Goal: Task Accomplishment & Management: Manage account settings

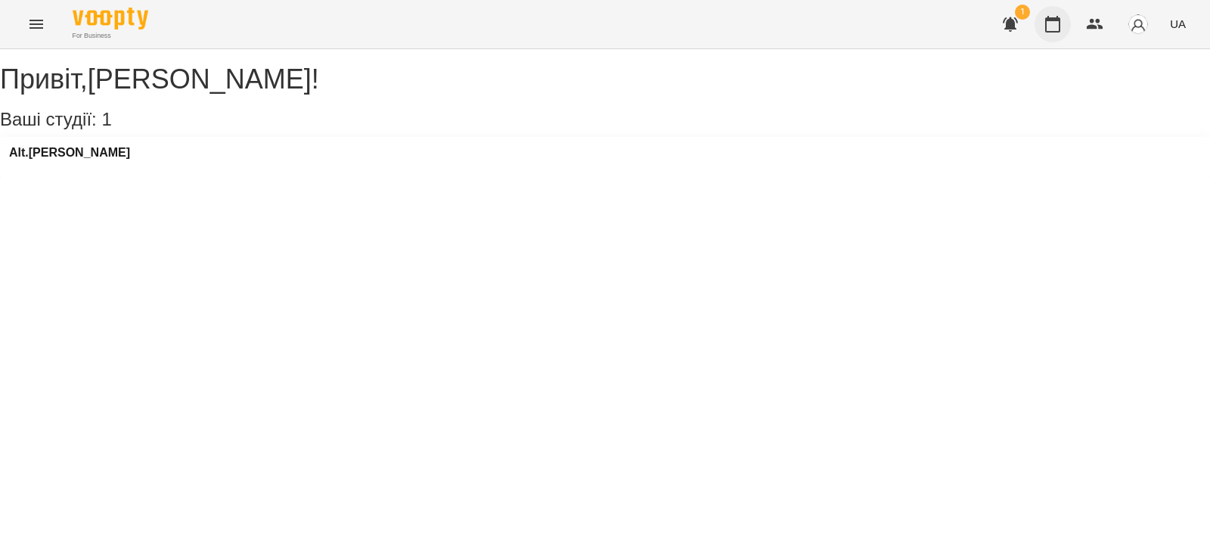
click at [1052, 23] on icon "button" at bounding box center [1053, 24] width 18 height 18
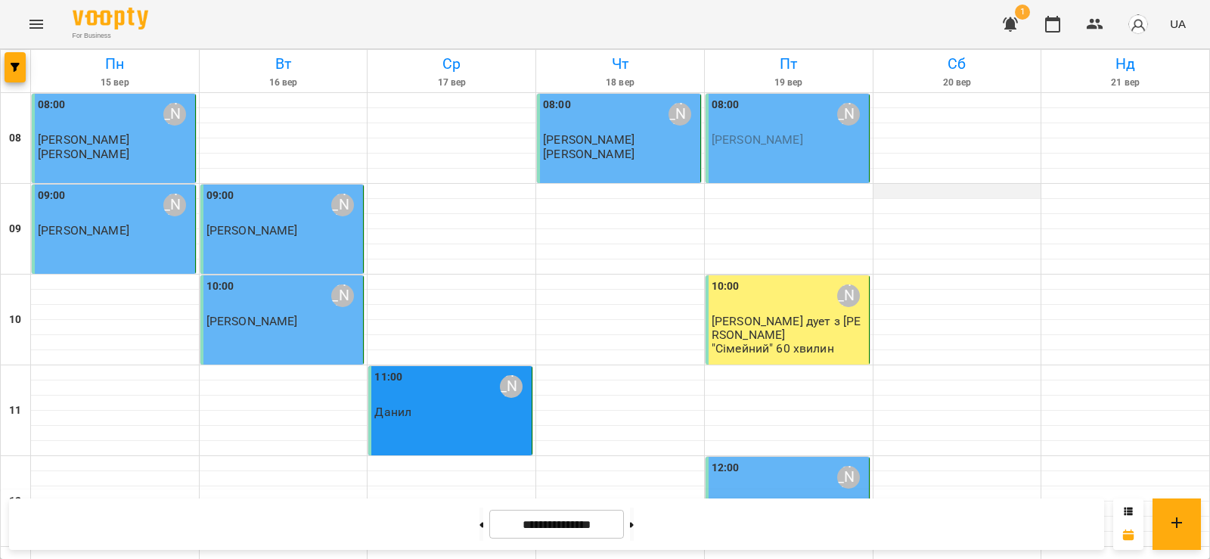
click at [892, 191] on div at bounding box center [957, 191] width 168 height 15
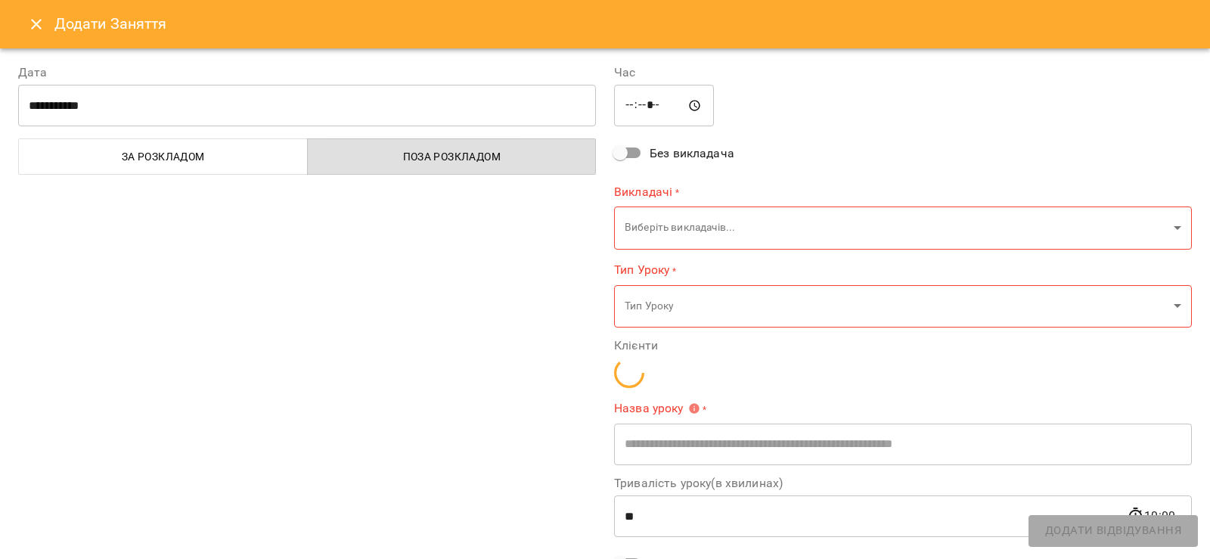
type input "**********"
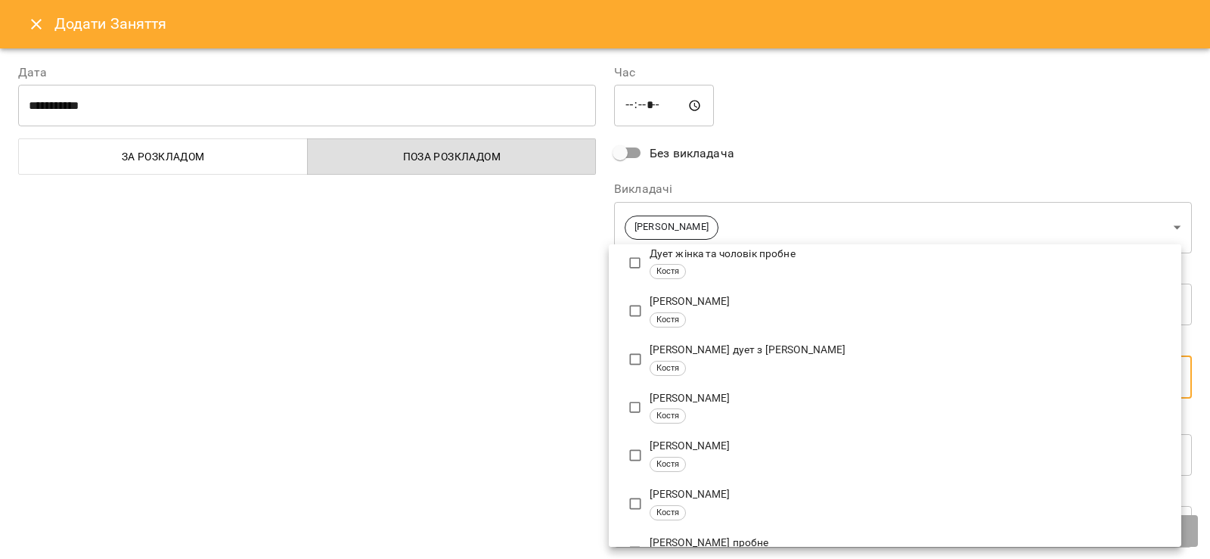
scroll to position [378, 0]
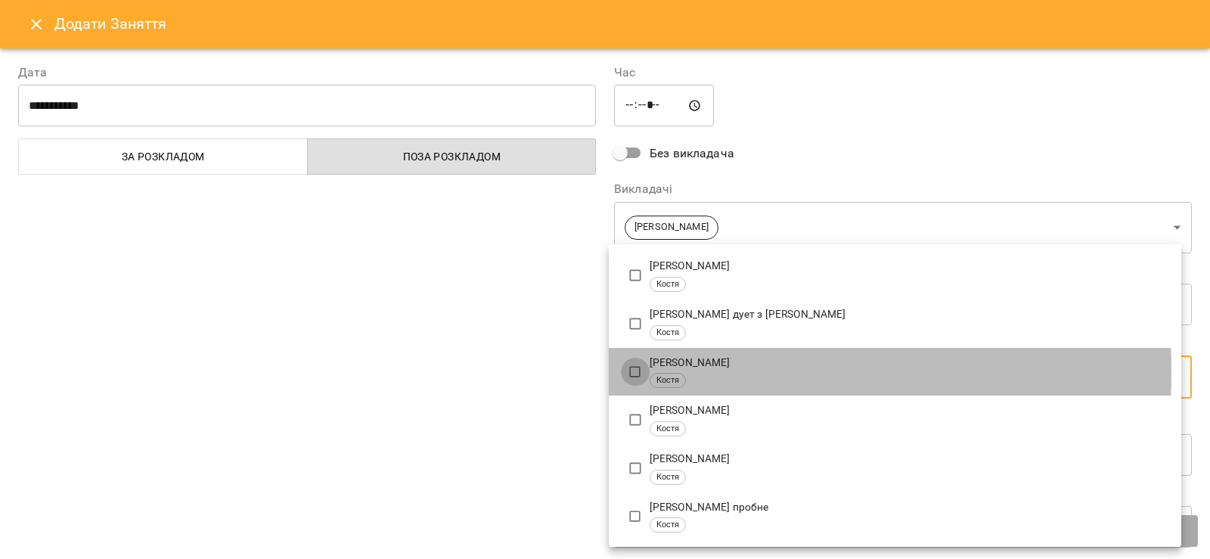
type input "**********"
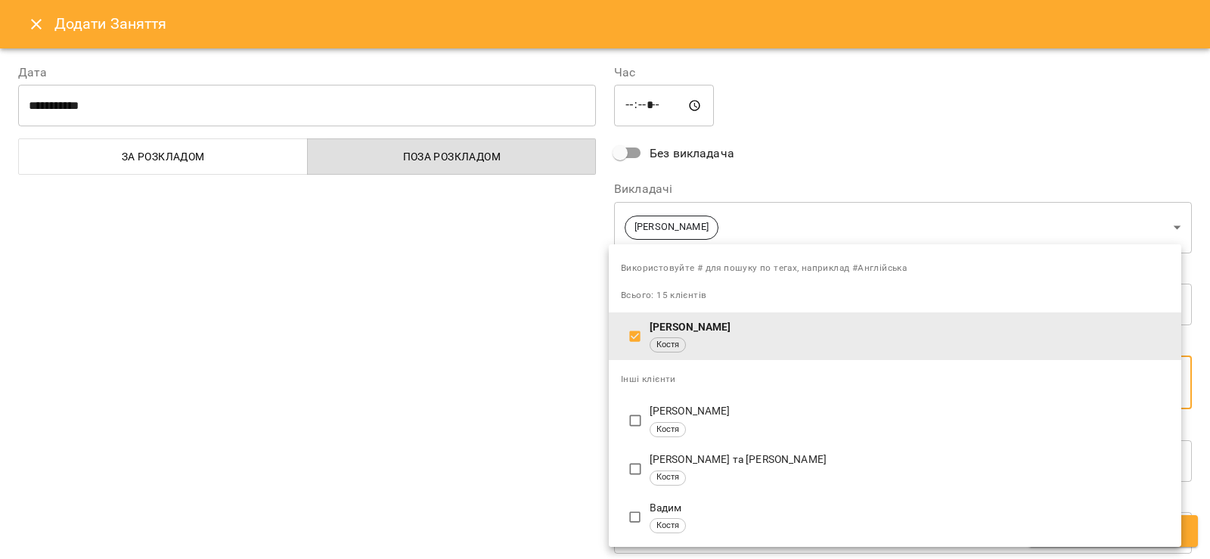
scroll to position [0, 0]
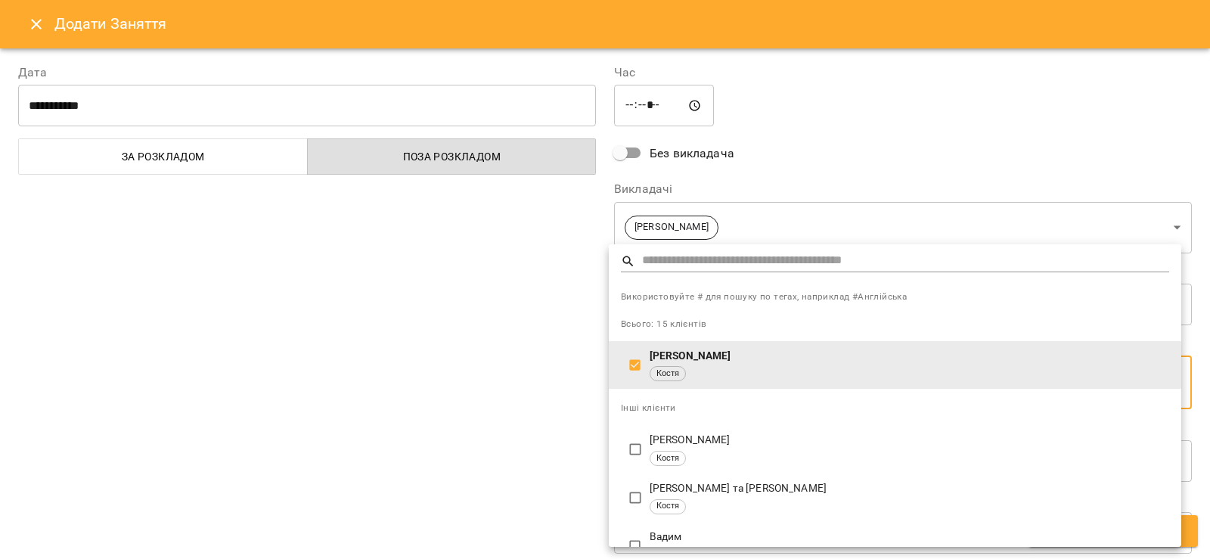
click at [550, 377] on div at bounding box center [605, 279] width 1210 height 559
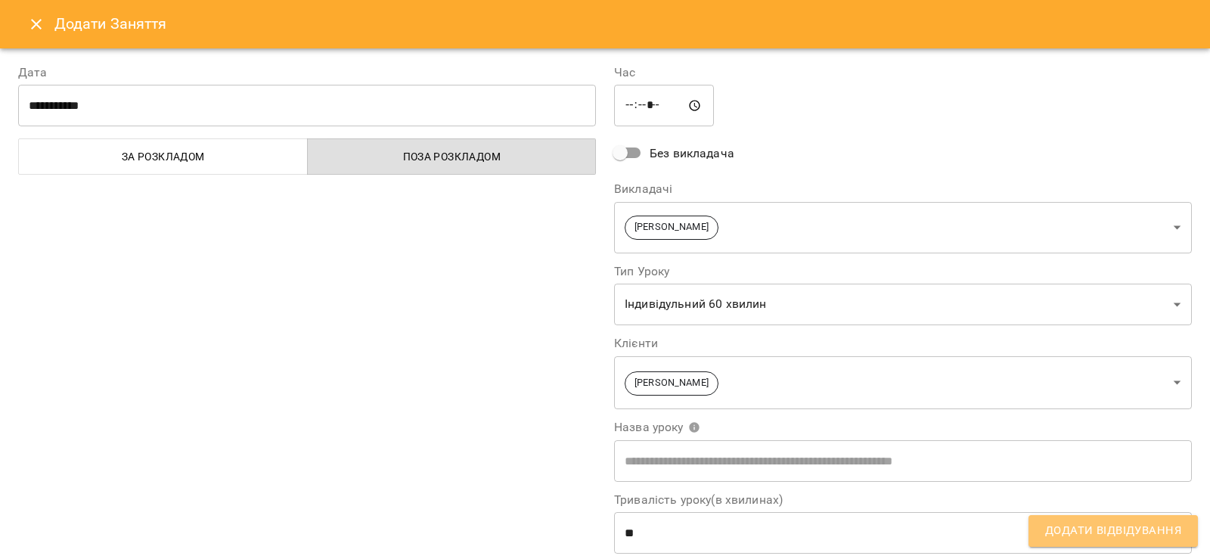
click at [1159, 529] on span "Додати Відвідування" at bounding box center [1113, 531] width 136 height 20
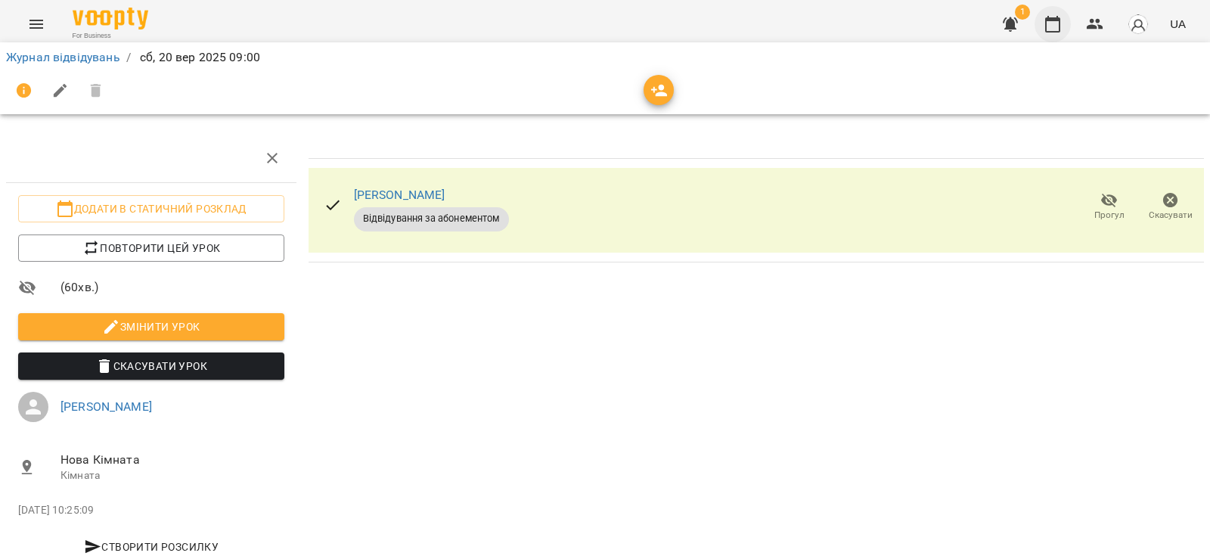
click at [1056, 22] on icon "button" at bounding box center [1053, 24] width 18 height 18
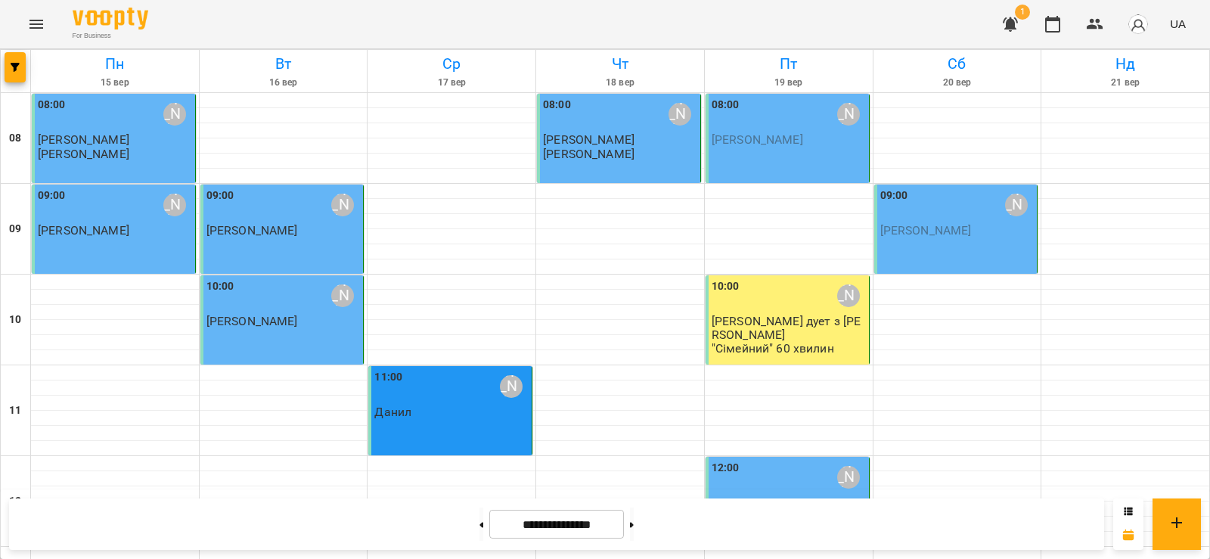
click at [939, 231] on span "[PERSON_NAME]" at bounding box center [926, 230] width 92 height 14
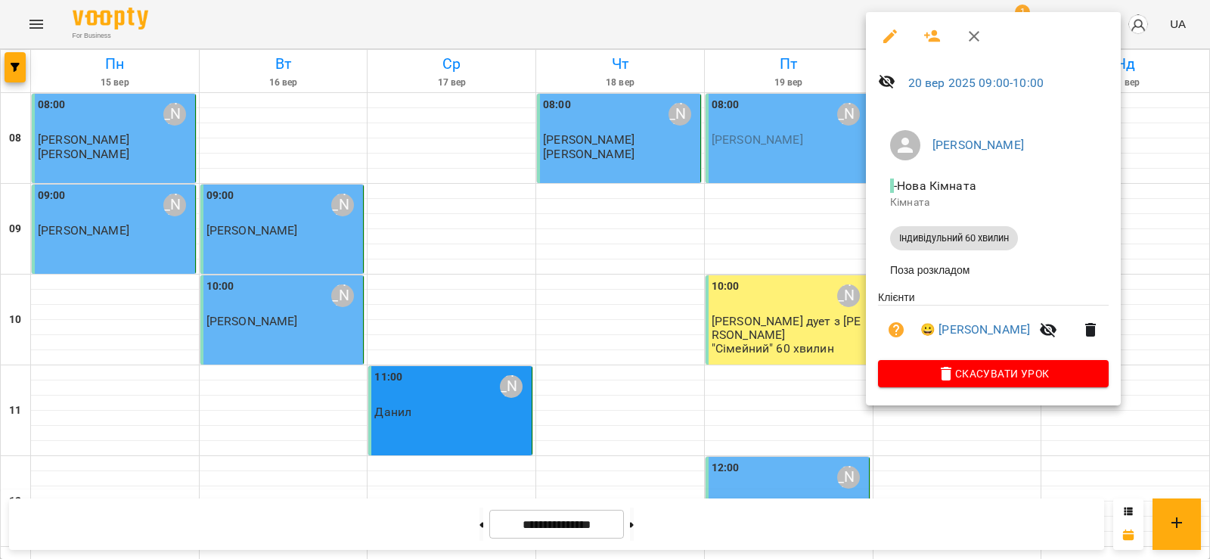
click at [796, 17] on div at bounding box center [605, 279] width 1210 height 559
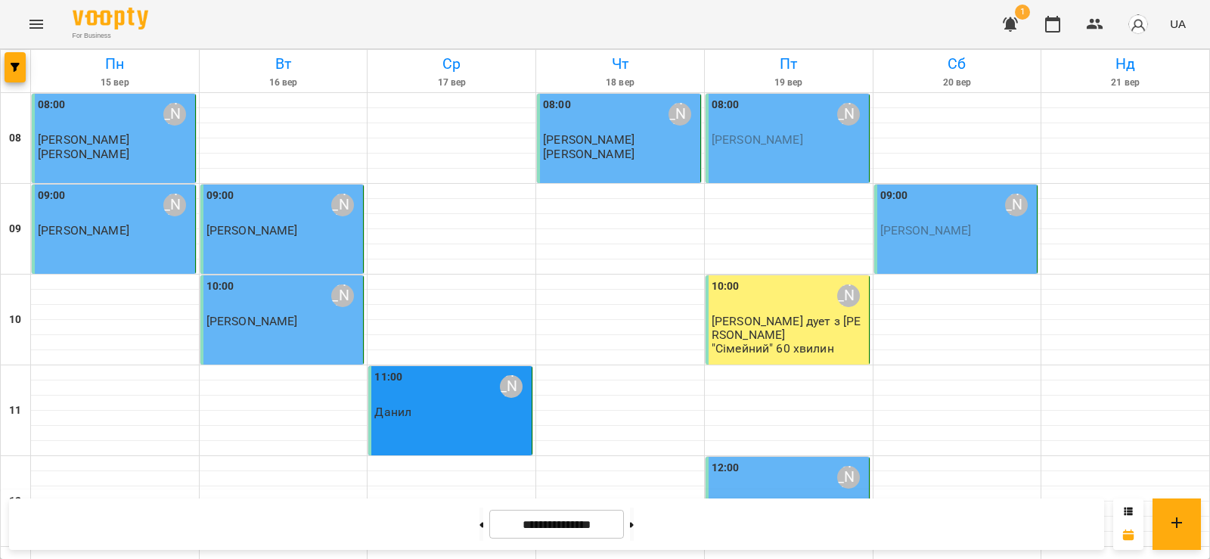
click at [1005, 22] on icon "button" at bounding box center [1010, 24] width 15 height 14
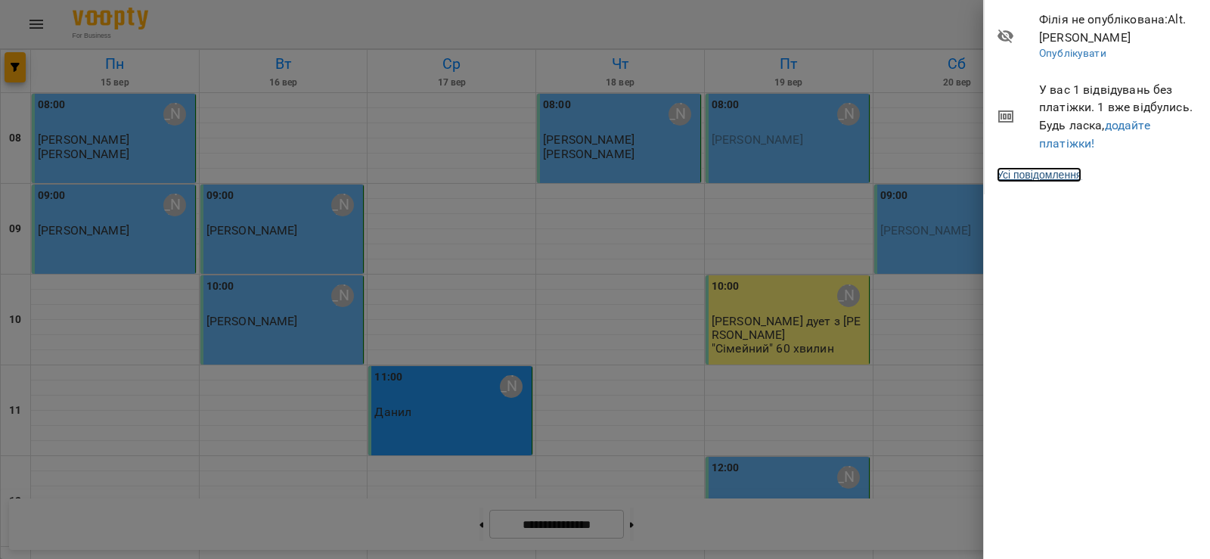
click at [1047, 171] on link "Усі повідомлення" at bounding box center [1039, 174] width 85 height 15
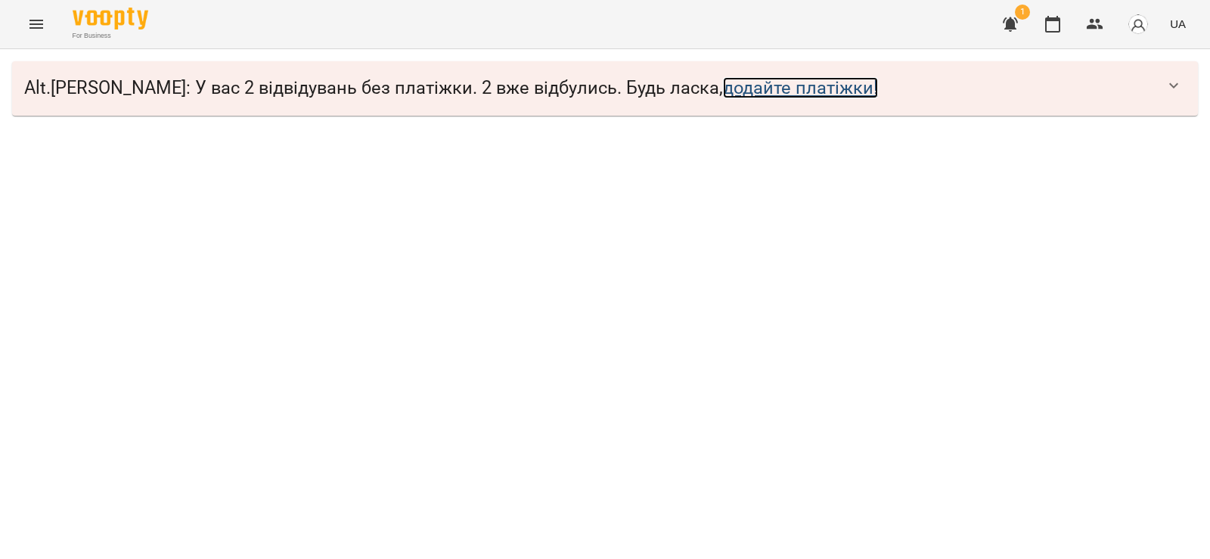
click at [727, 89] on link "додайте платіжки!" at bounding box center [800, 87] width 155 height 21
